Goal: Transaction & Acquisition: Purchase product/service

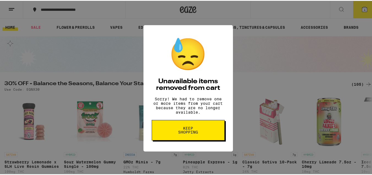
click at [201, 131] on button "Keep Shopping" at bounding box center [188, 129] width 73 height 20
